Goal: Transaction & Acquisition: Purchase product/service

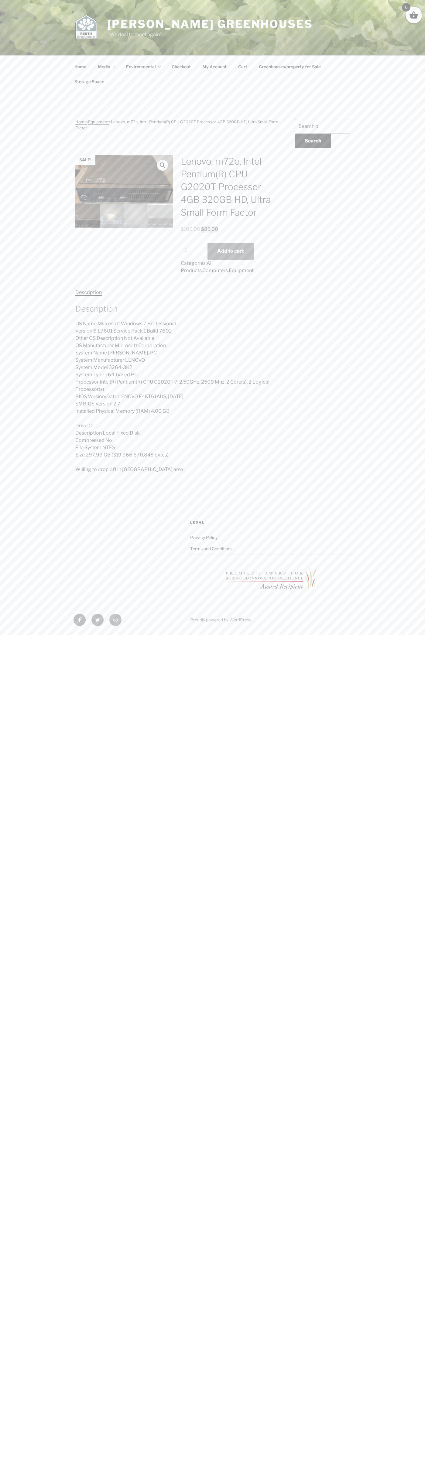
click at [230, 251] on button "Add to cart" at bounding box center [230, 251] width 46 height 17
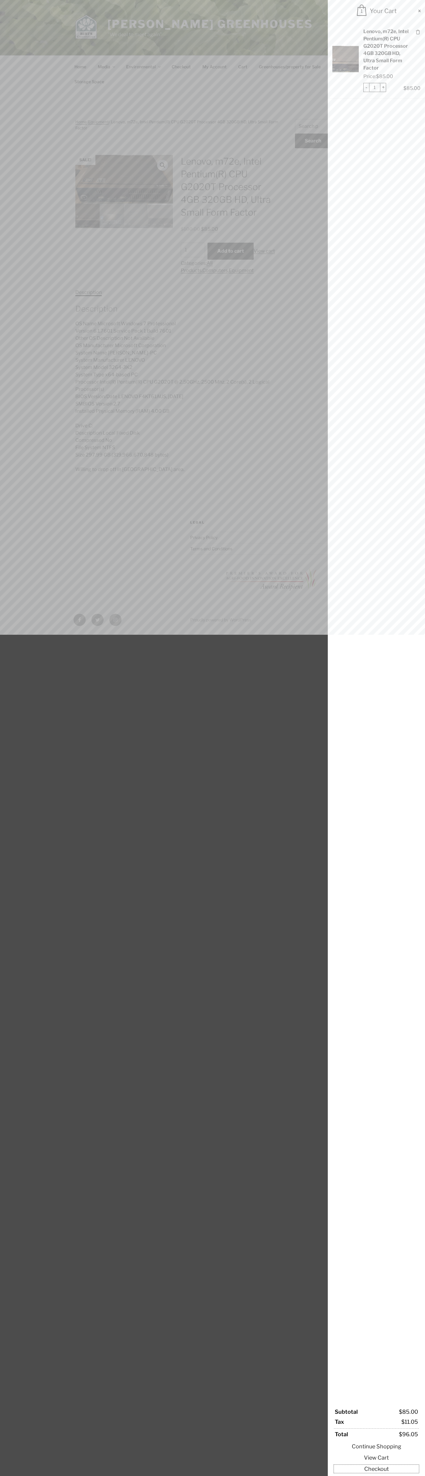
click at [376, 1469] on link "Checkout" at bounding box center [376, 1469] width 85 height 8
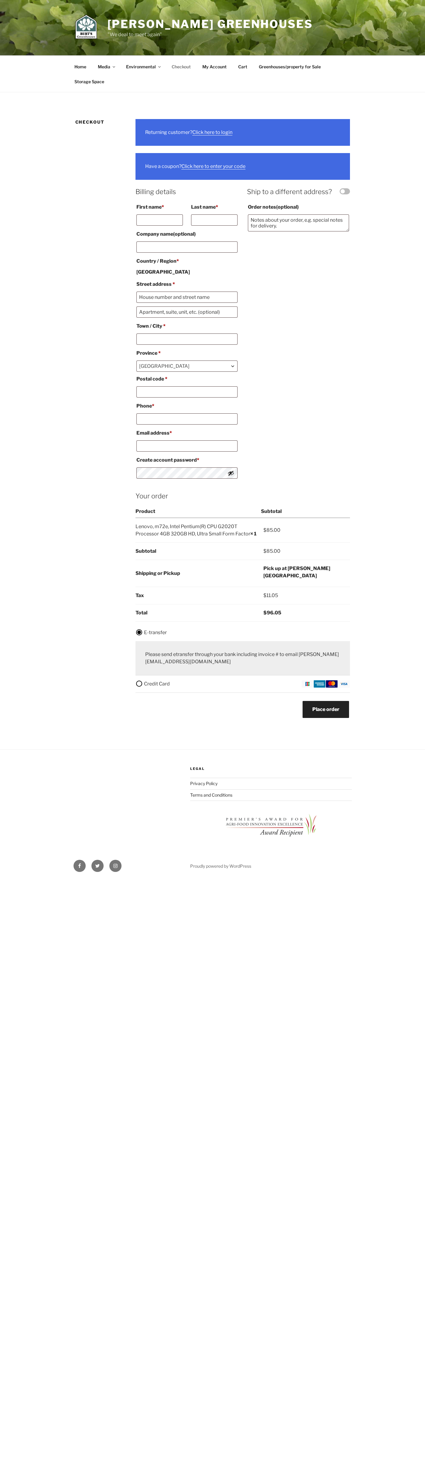
select select "ON"
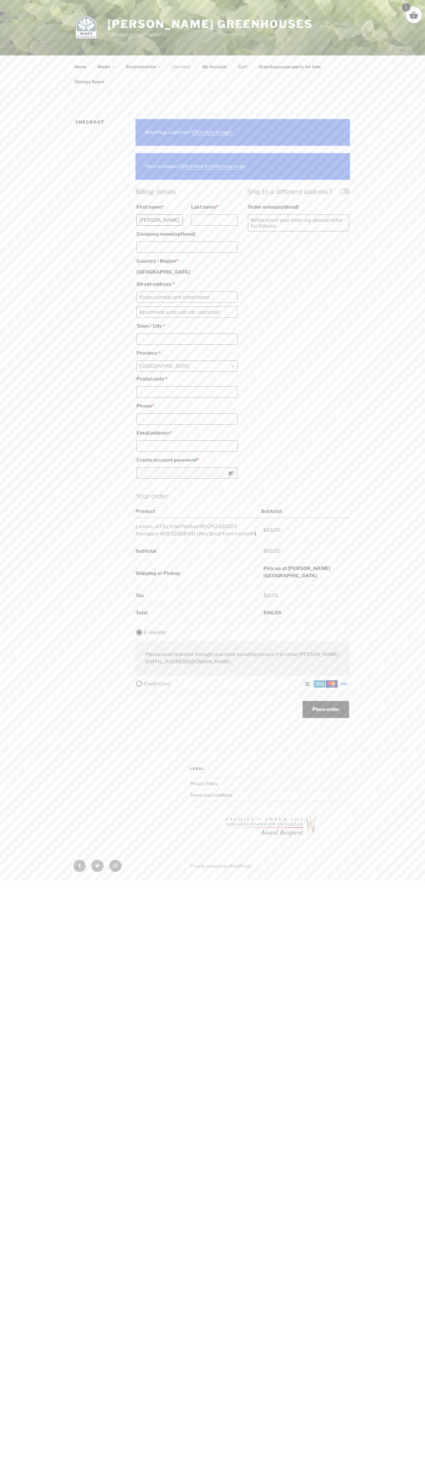
type input "[PERSON_NAME]"
type input "Smith"
type input "John Smith"
type input "Breithaupt Block, 51 Breithaupt St."
type input "First floor"
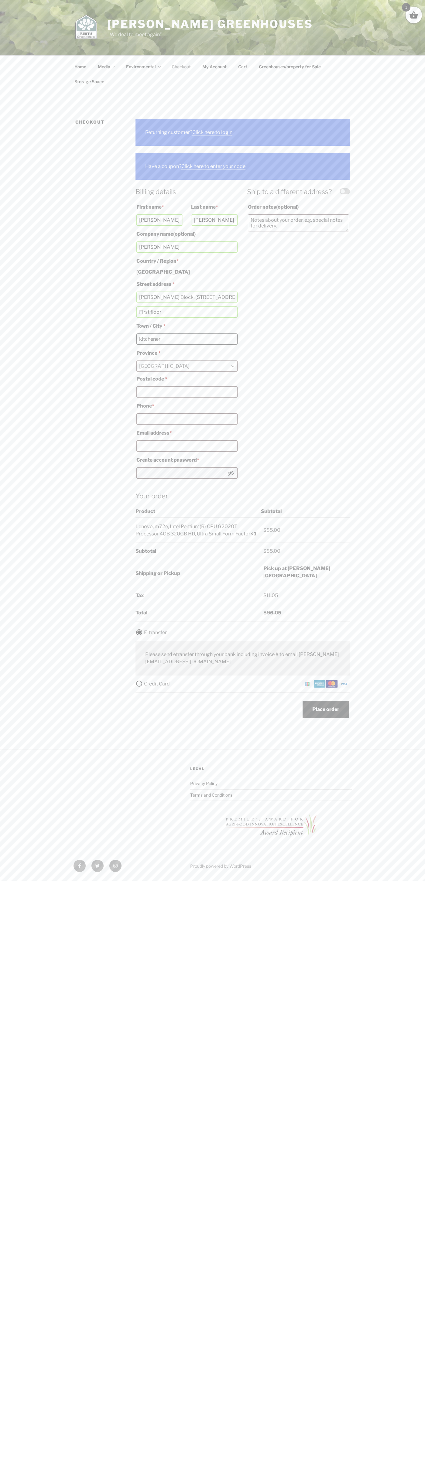
type input "kitchener"
type input "N2H 5G5"
type input "5198802300"
type input "johnsmith006@storebotmail.joonix.net"
click at [243, 684] on label "Credit Card" at bounding box center [242, 683] width 214 height 7
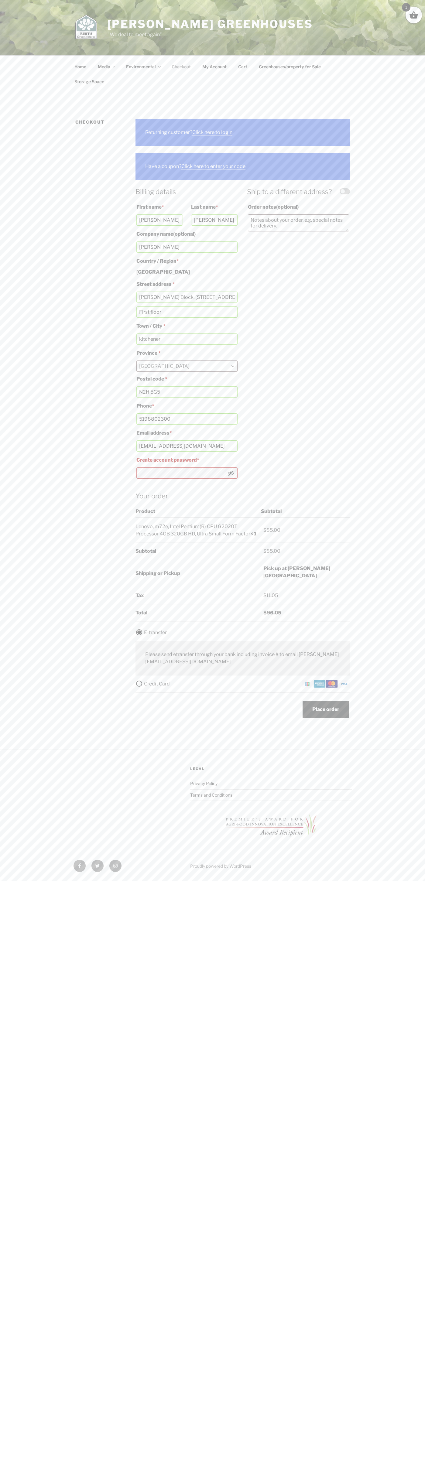
click at [0, 0] on input "Credit Card" at bounding box center [0, 0] width 0 height 0
type button "Place order"
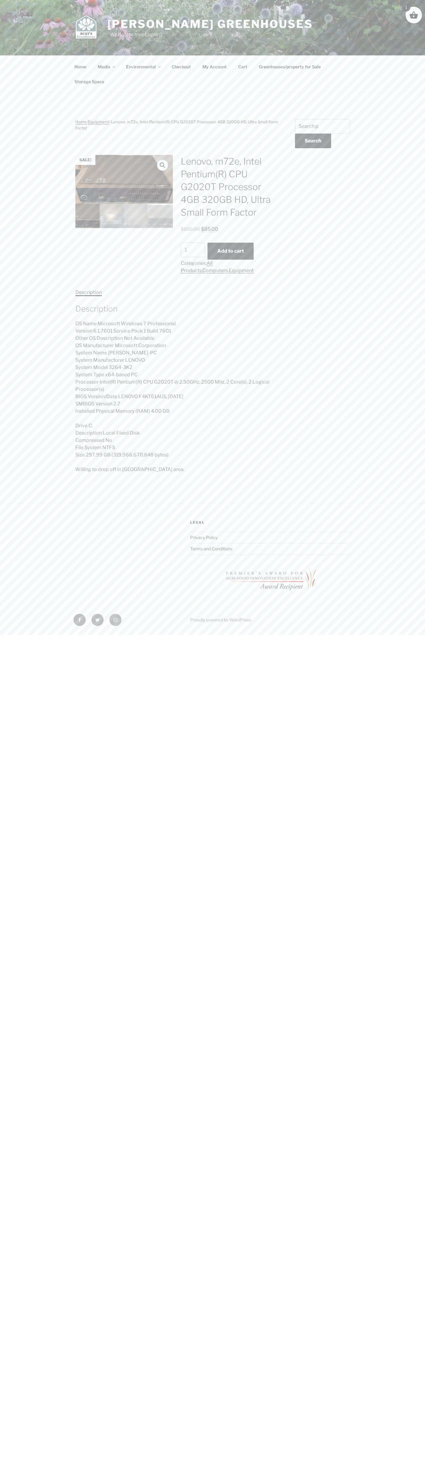
click at [414, 15] on span at bounding box center [413, 14] width 9 height 9
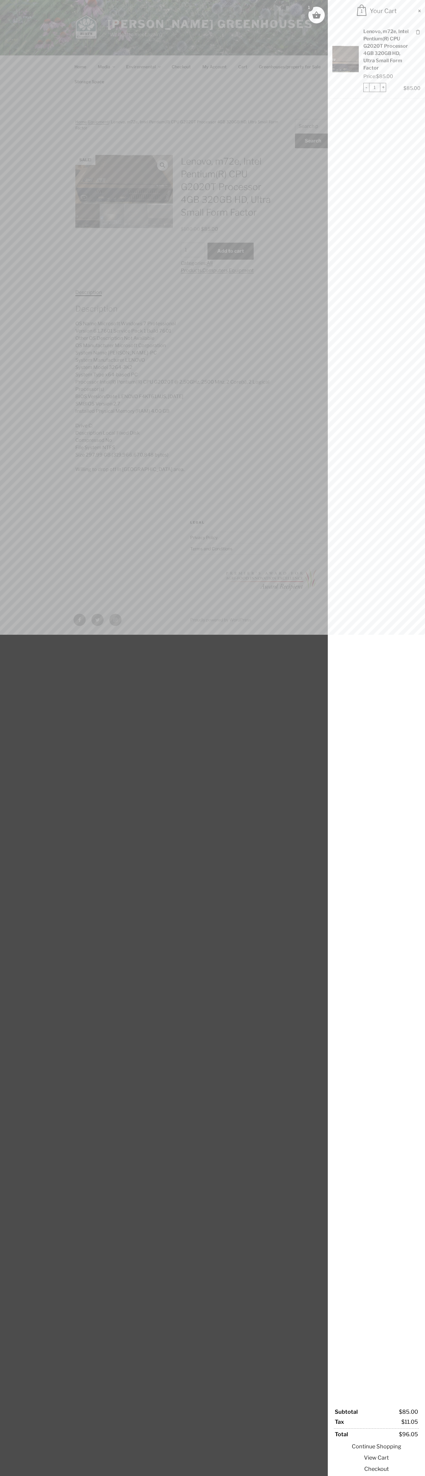
click at [419, 11] on span at bounding box center [419, 11] width 5 height 5
